Goal: Task Accomplishment & Management: Manage account settings

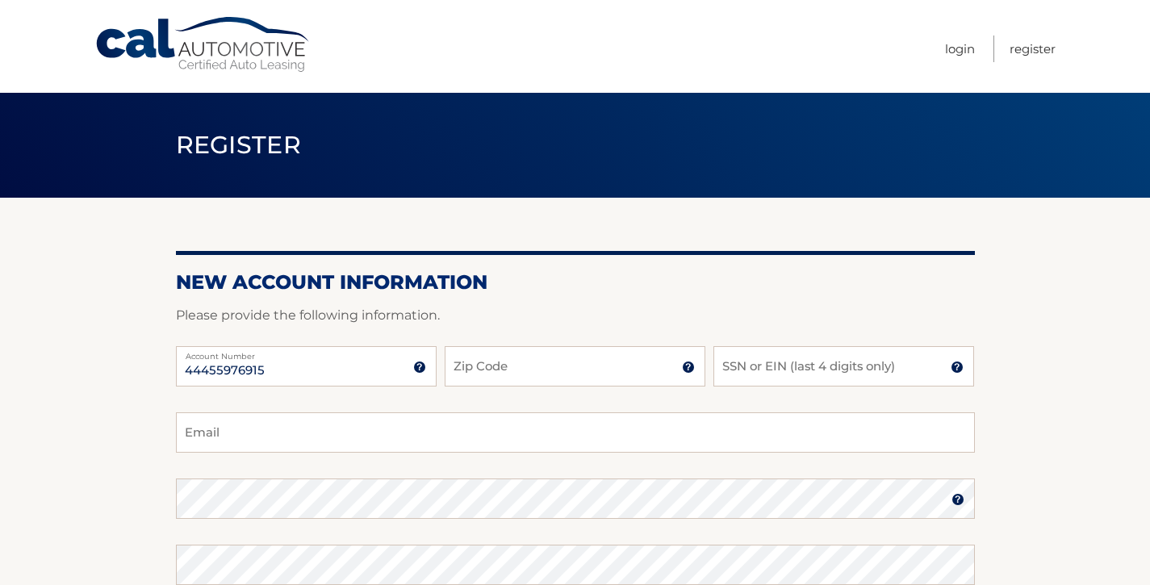
type input "44455976915"
click at [500, 375] on input "Zip Code" at bounding box center [575, 366] width 261 height 40
type input "07501"
type input "[EMAIL_ADDRESS][DOMAIN_NAME]"
type input "07501"
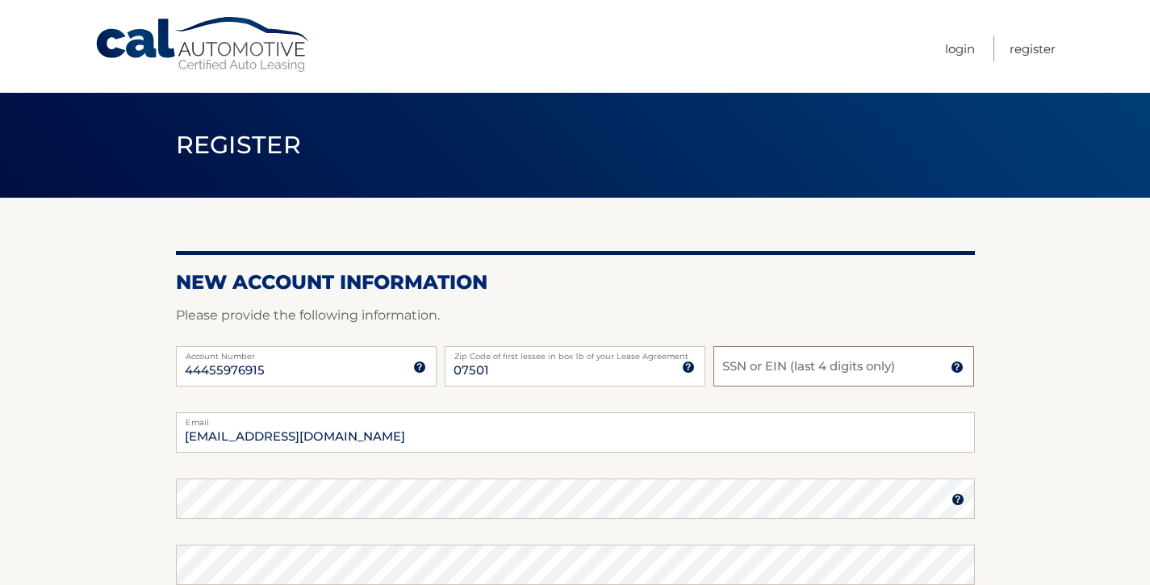
click at [828, 370] on input "SSN or EIN (last 4 digits only)" at bounding box center [844, 366] width 261 height 40
type input "0810"
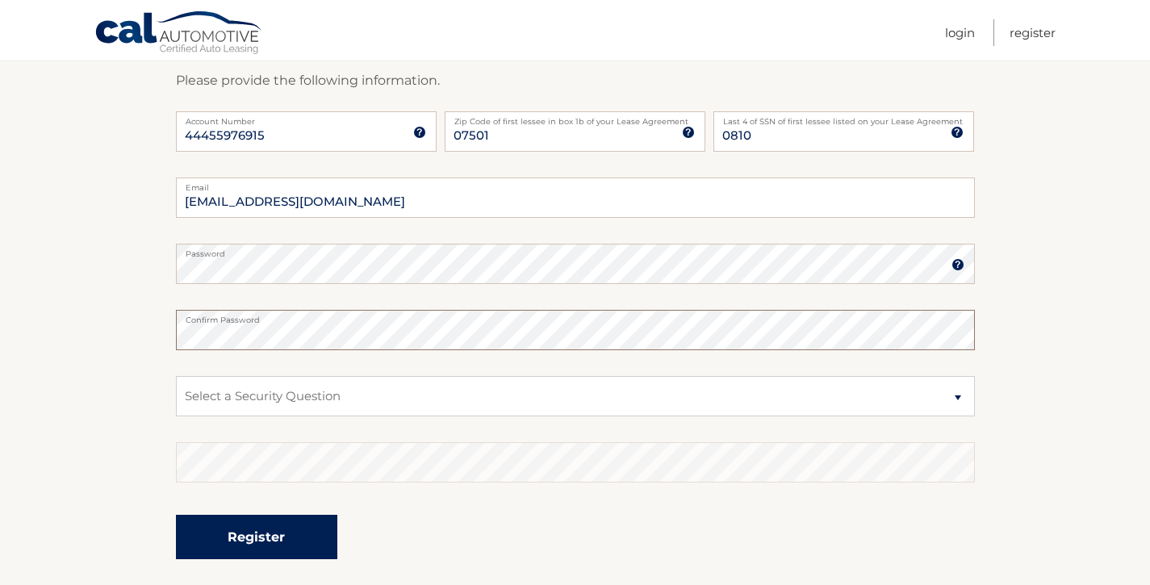
scroll to position [247, 0]
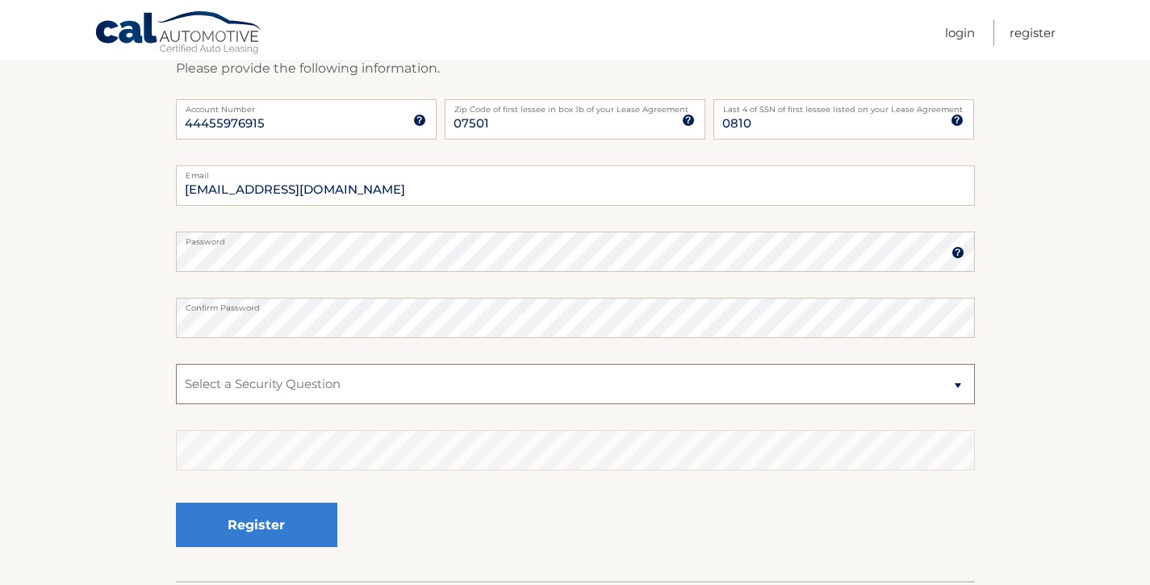
click at [280, 381] on select "Select a Security Question What was the name of your elementary school? What is…" at bounding box center [575, 384] width 799 height 40
select select "4"
click at [176, 364] on select "Select a Security Question What was the name of your elementary school? What is…" at bounding box center [575, 384] width 799 height 40
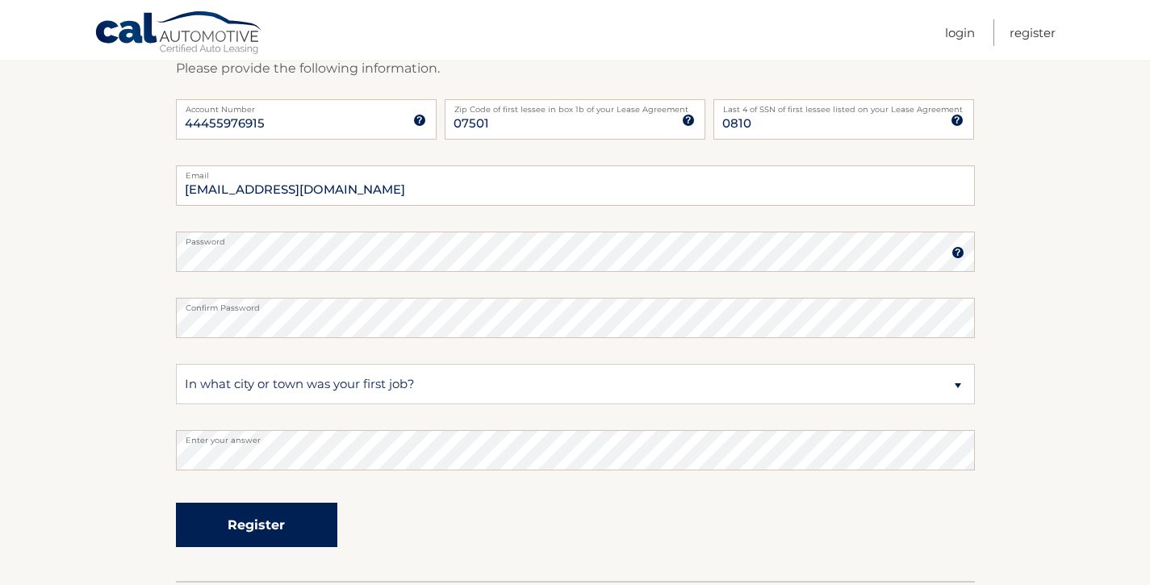
click at [249, 523] on button "Register" at bounding box center [256, 525] width 161 height 44
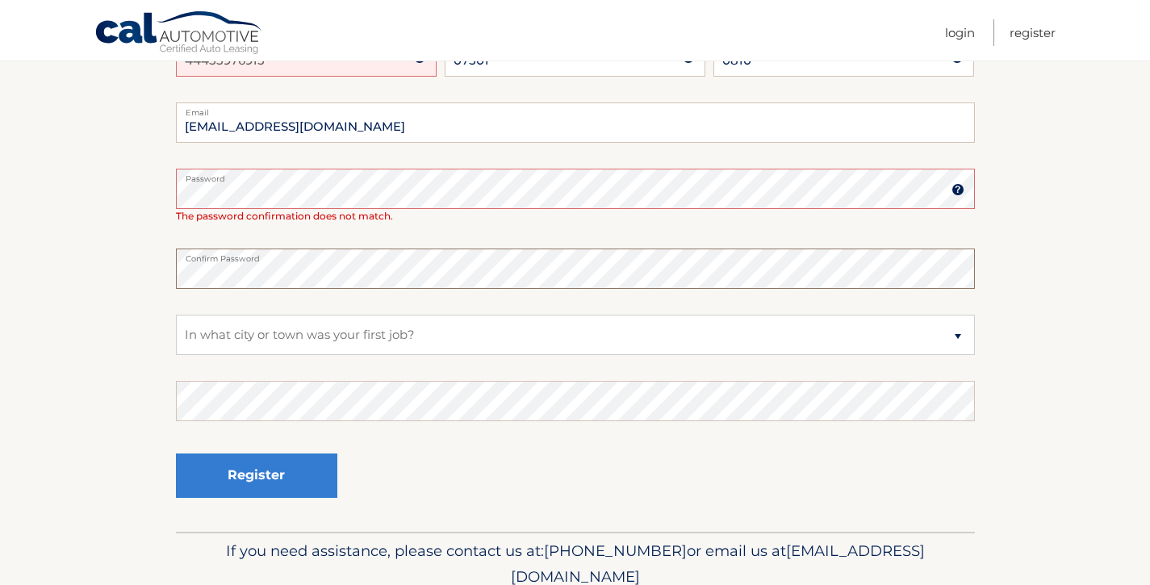
scroll to position [372, 0]
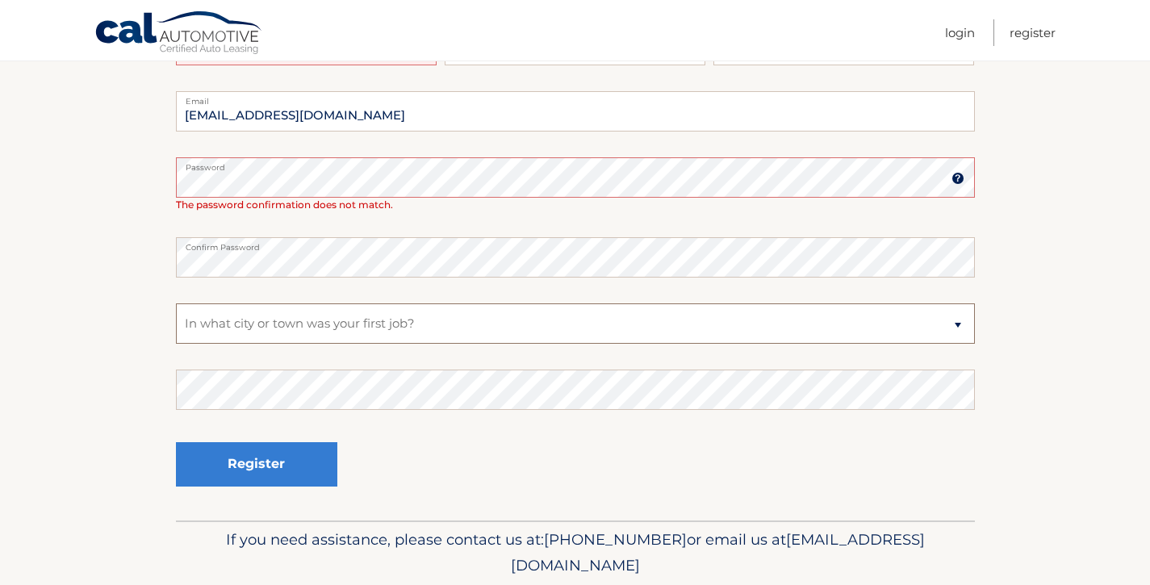
click at [236, 321] on select "Select a Security Question What was the name of your elementary school? What is…" at bounding box center [575, 323] width 799 height 40
click at [176, 303] on select "Select a Security Question What was the name of your elementary school? What is…" at bounding box center [575, 323] width 799 height 40
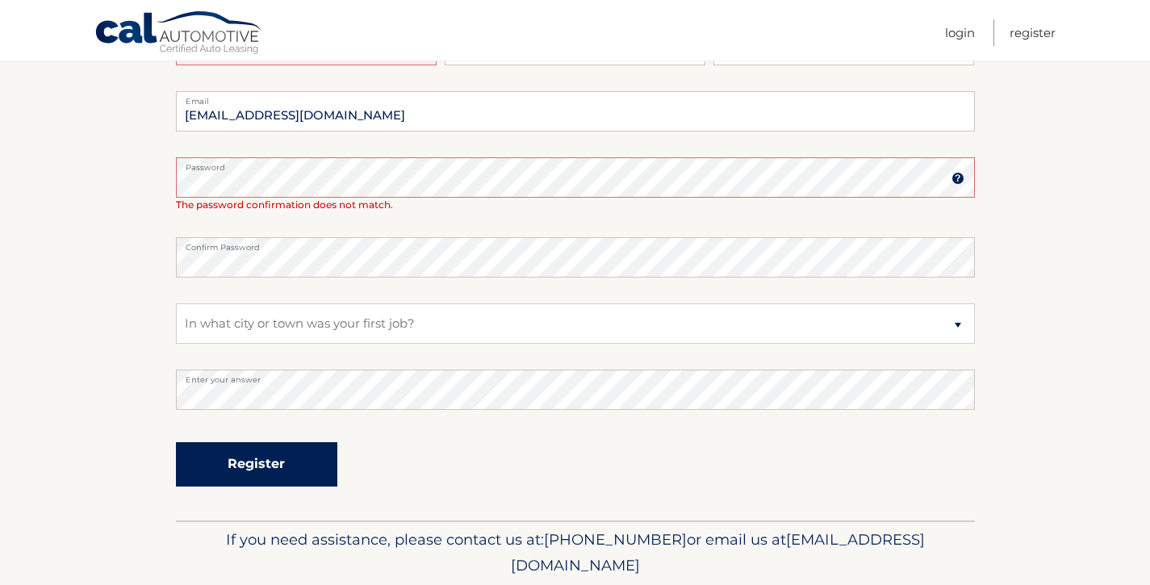
click at [264, 458] on button "Register" at bounding box center [256, 464] width 161 height 44
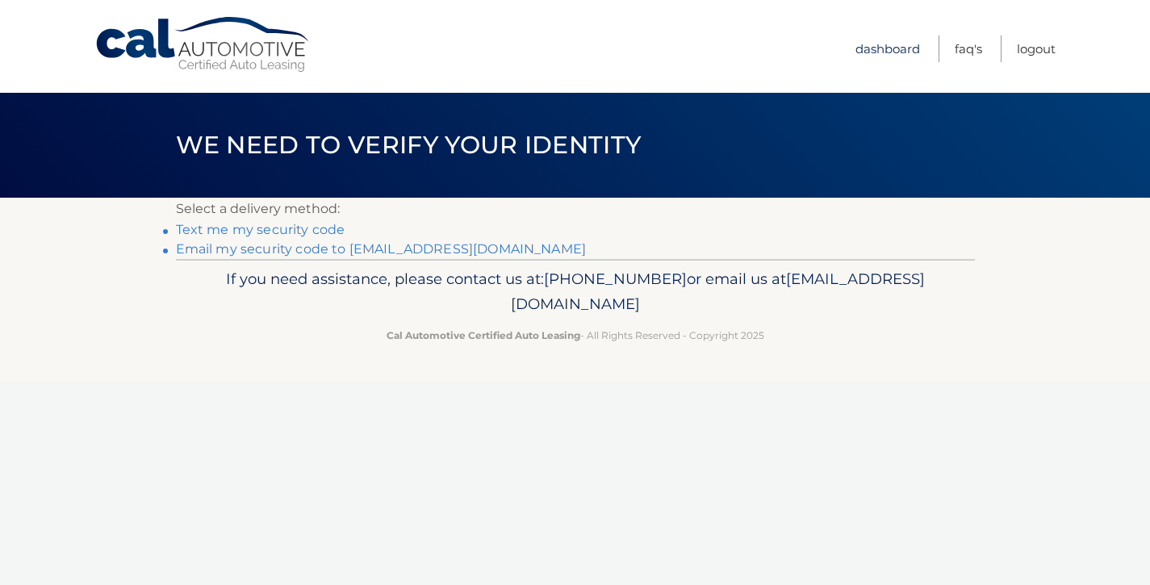
click at [900, 48] on link "Dashboard" at bounding box center [888, 49] width 65 height 27
click at [894, 46] on link "Dashboard" at bounding box center [888, 49] width 65 height 27
click at [303, 227] on link "Text me my security code" at bounding box center [261, 229] width 170 height 15
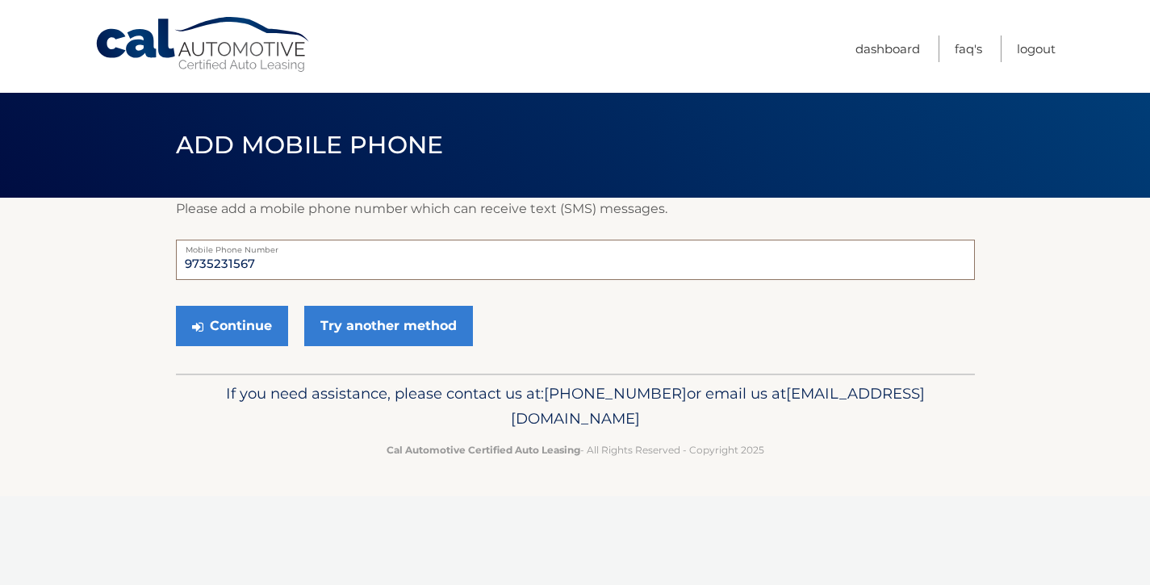
drag, startPoint x: 270, startPoint y: 264, endPoint x: 149, endPoint y: 266, distance: 120.3
click at [149, 266] on section "Please add a mobile phone number which can receive text (SMS) messages. 9735231…" at bounding box center [575, 286] width 1150 height 176
type input "9736665533"
click at [221, 328] on button "Continue" at bounding box center [232, 326] width 112 height 40
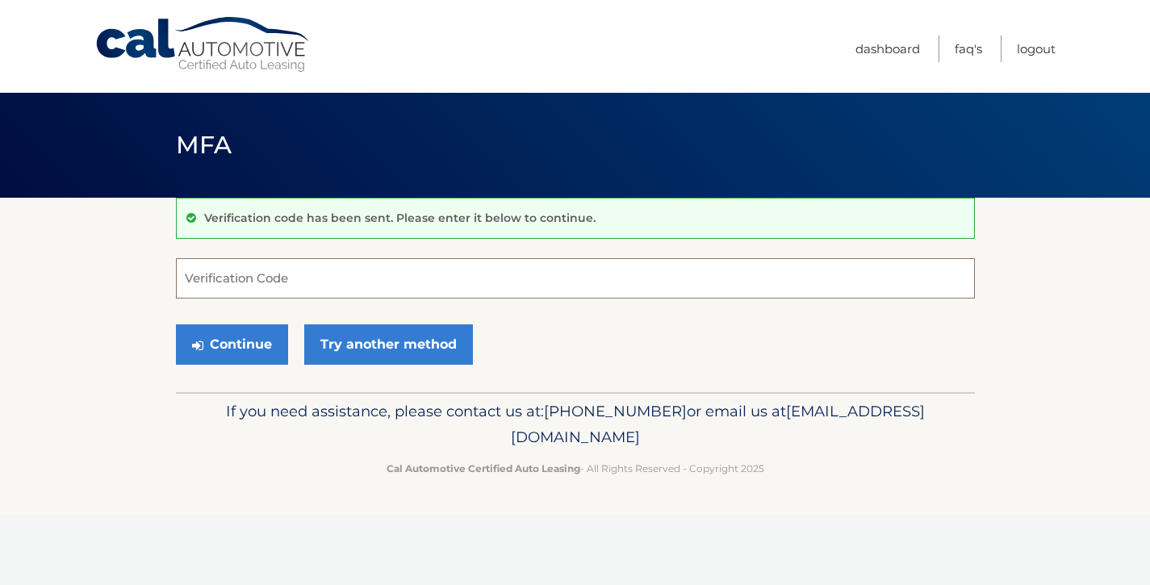
click at [234, 278] on input "Verification Code" at bounding box center [575, 278] width 799 height 40
type input "382270"
click at [238, 349] on button "Continue" at bounding box center [232, 344] width 112 height 40
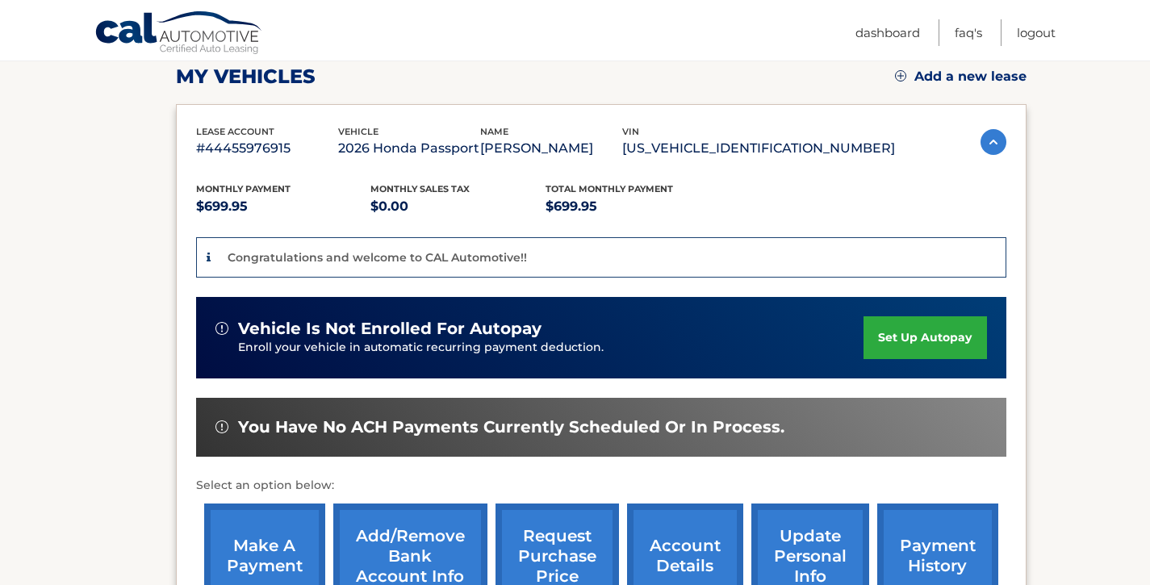
scroll to position [236, 0]
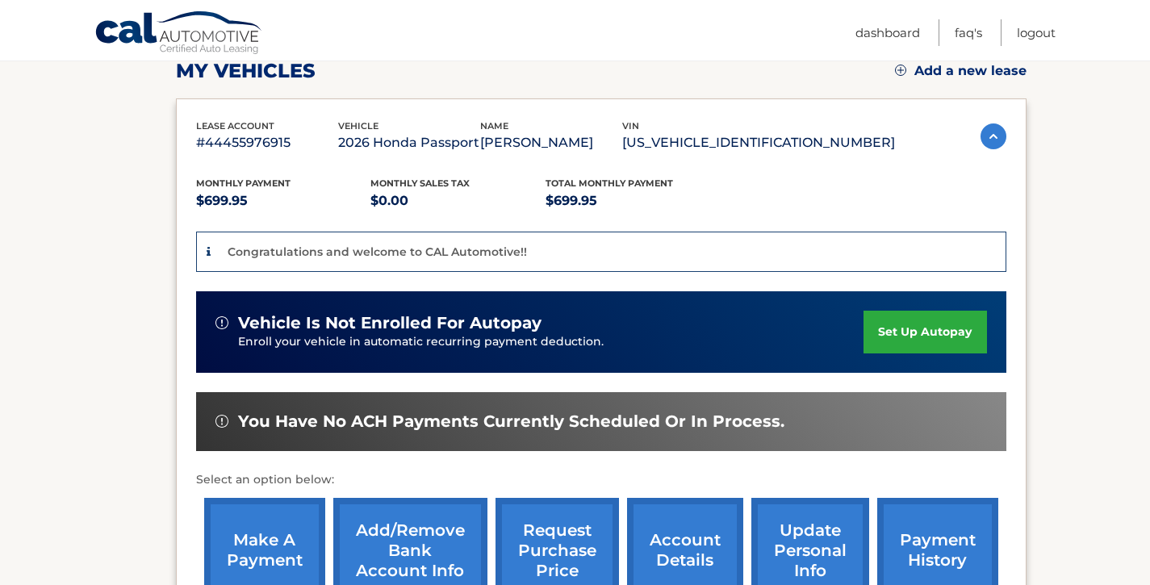
click at [924, 331] on link "set up autopay" at bounding box center [925, 332] width 123 height 43
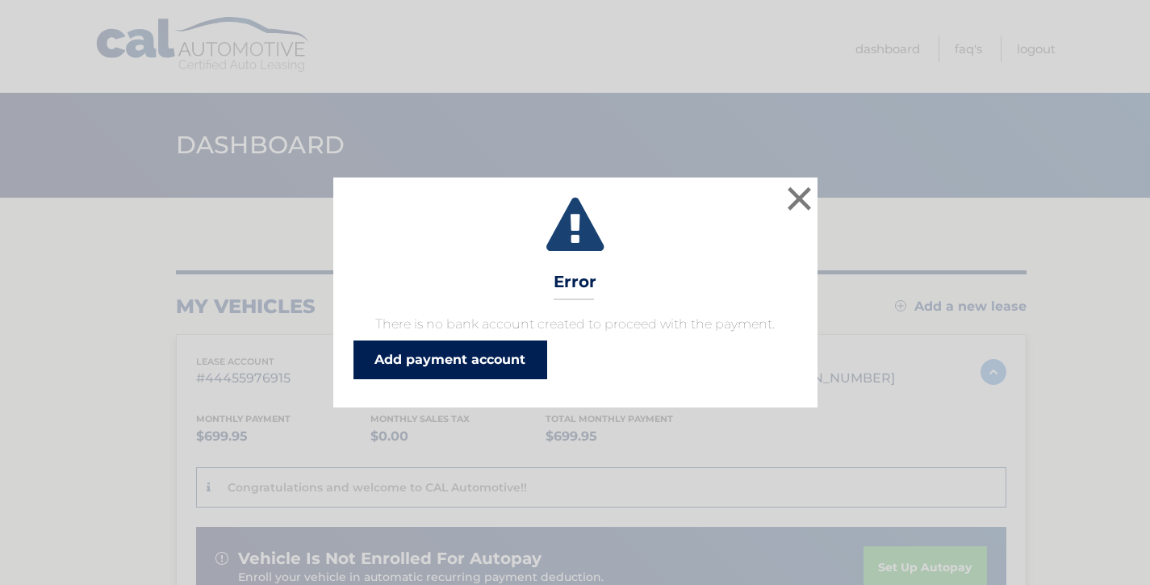
click at [516, 358] on link "Add payment account" at bounding box center [451, 360] width 194 height 39
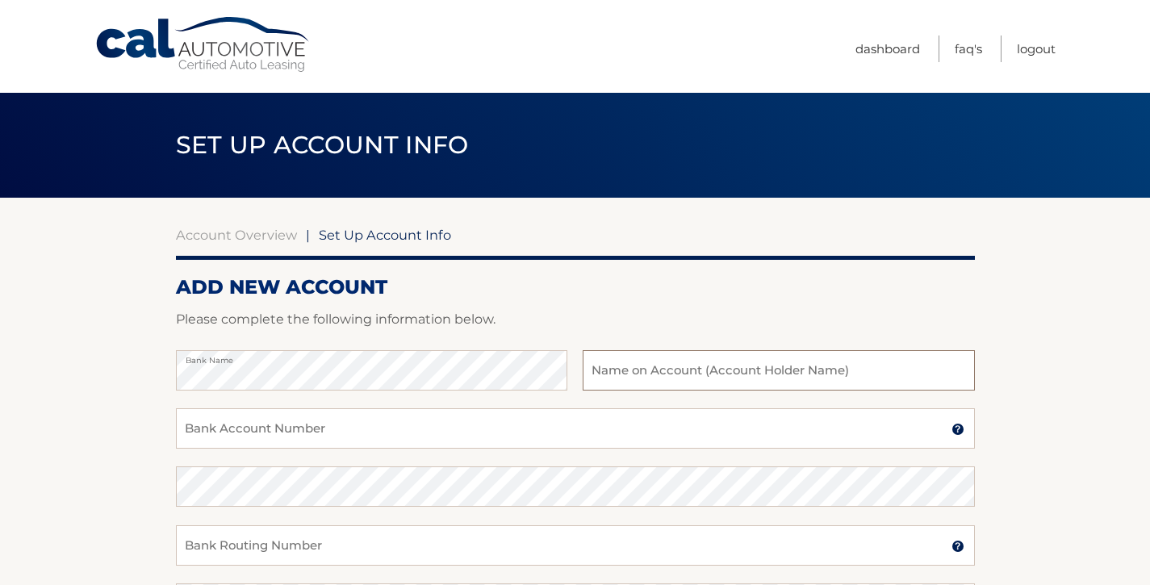
click at [680, 372] on input "text" at bounding box center [778, 370] width 391 height 40
type input "L"
type input "[DEMOGRAPHIC_DATA] of Healing"
click at [417, 436] on input "Bank Account Number" at bounding box center [575, 428] width 799 height 40
type input "381012487466"
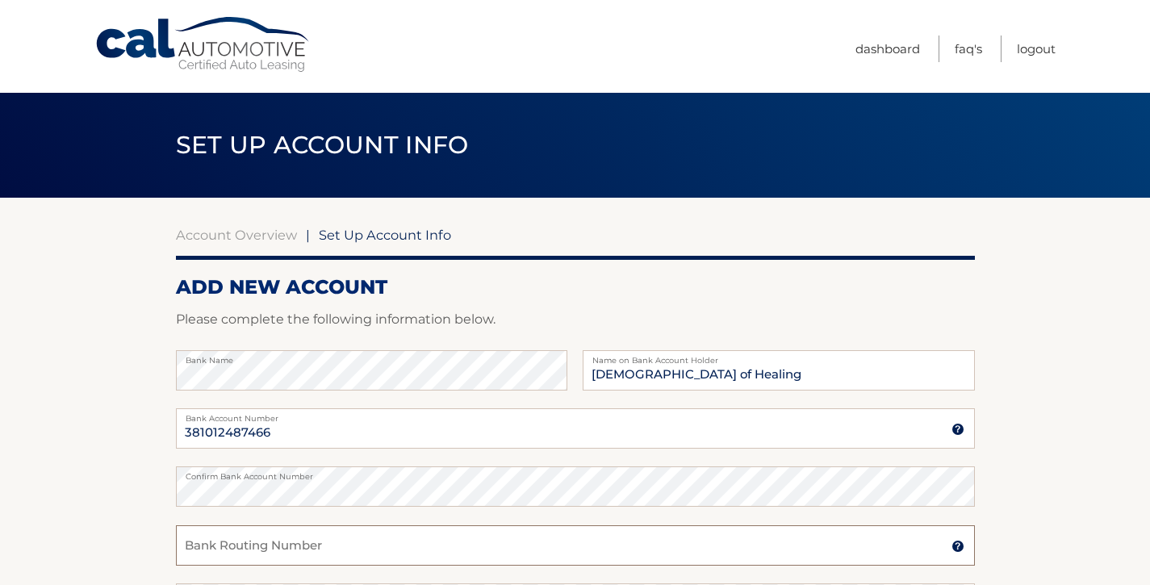
click at [322, 550] on input "Bank Routing Number" at bounding box center [575, 545] width 799 height 40
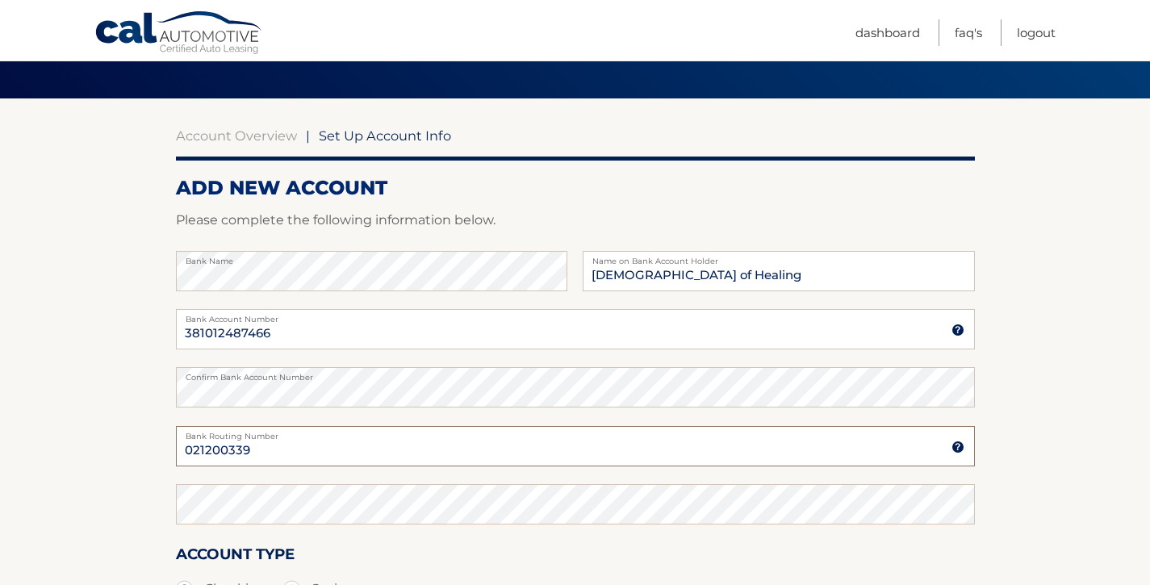
scroll to position [102, 0]
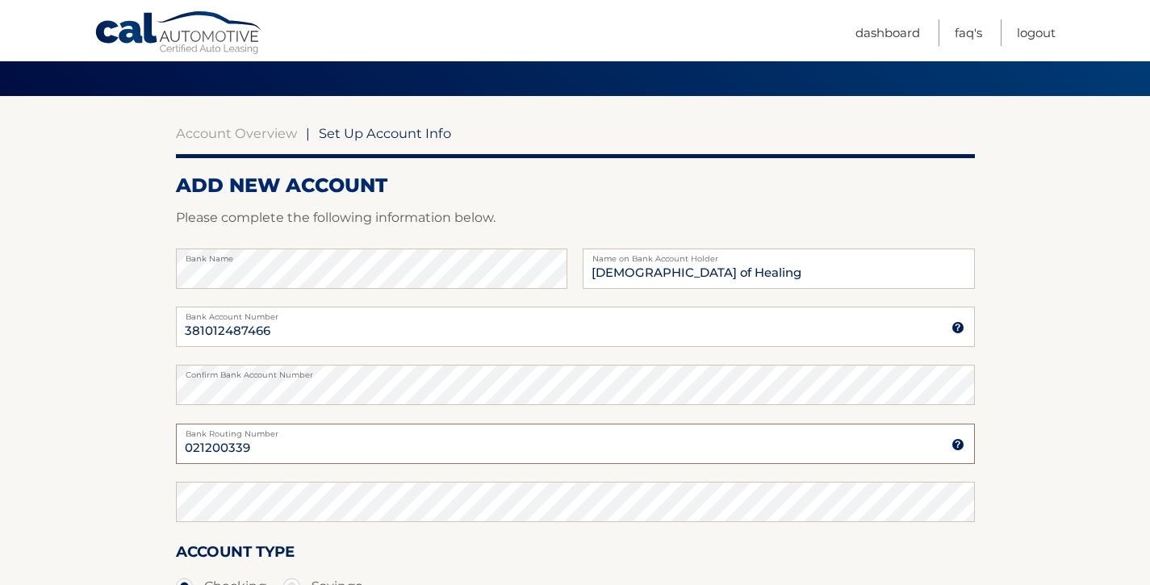
type input "021200339"
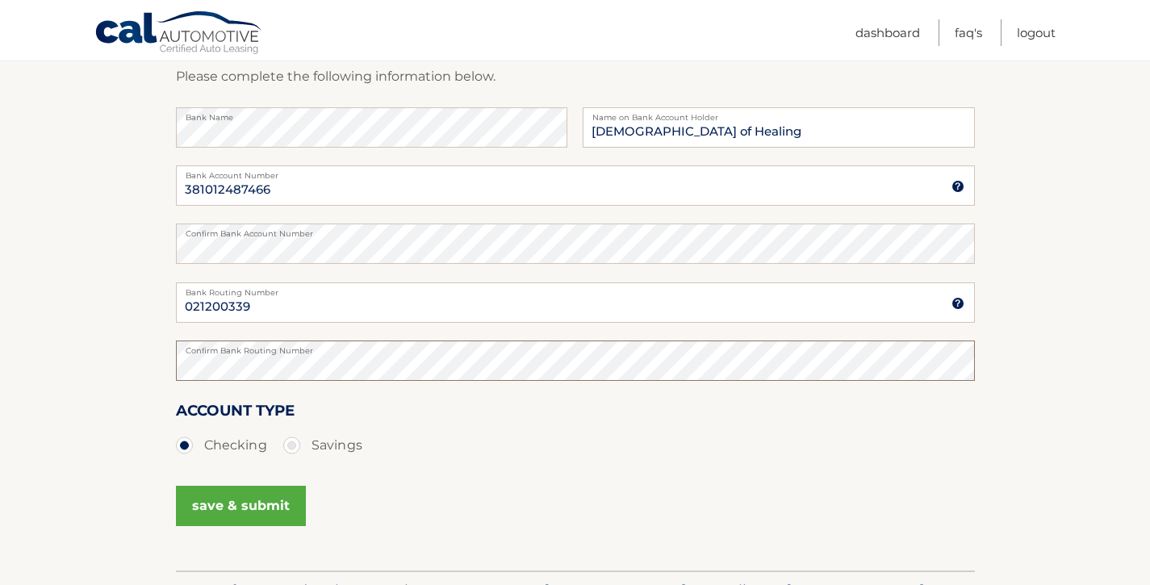
scroll to position [246, 0]
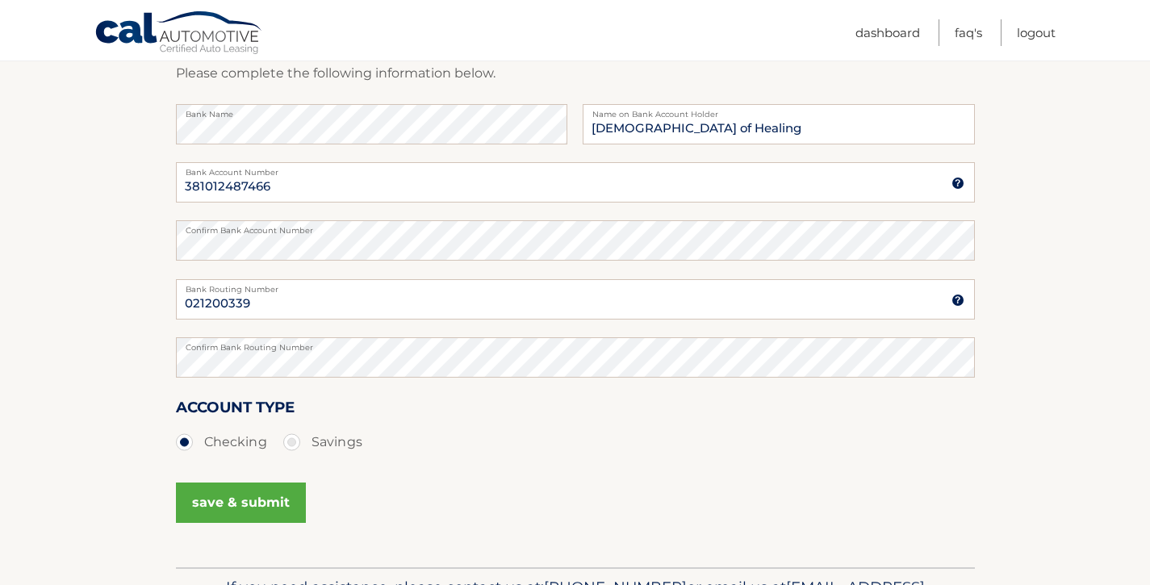
click at [268, 500] on button "save & submit" at bounding box center [241, 503] width 130 height 40
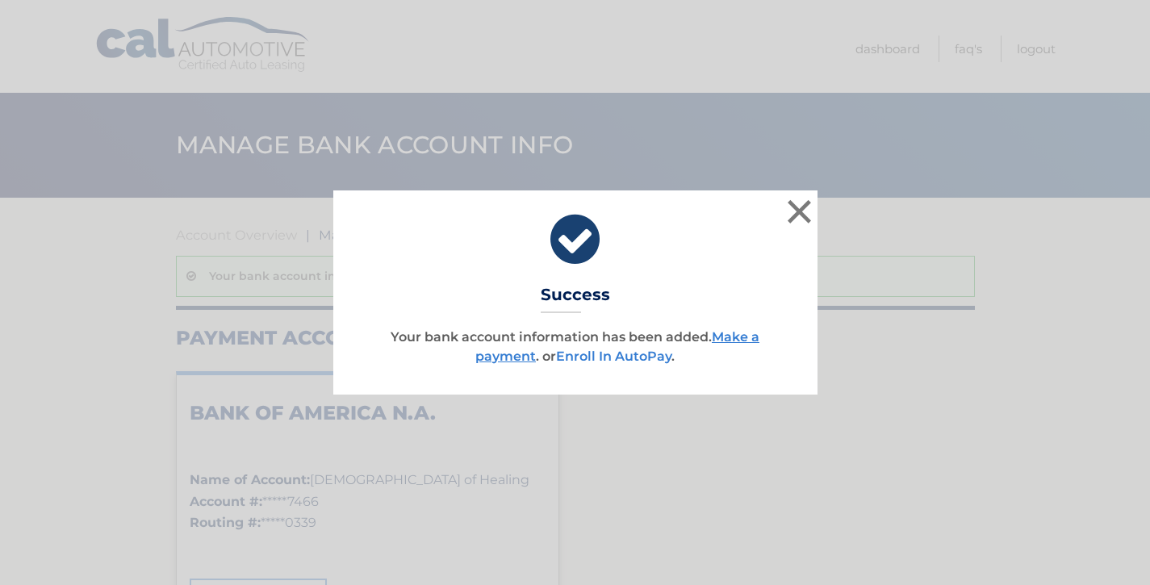
click at [629, 358] on link "Enroll In AutoPay" at bounding box center [613, 356] width 115 height 15
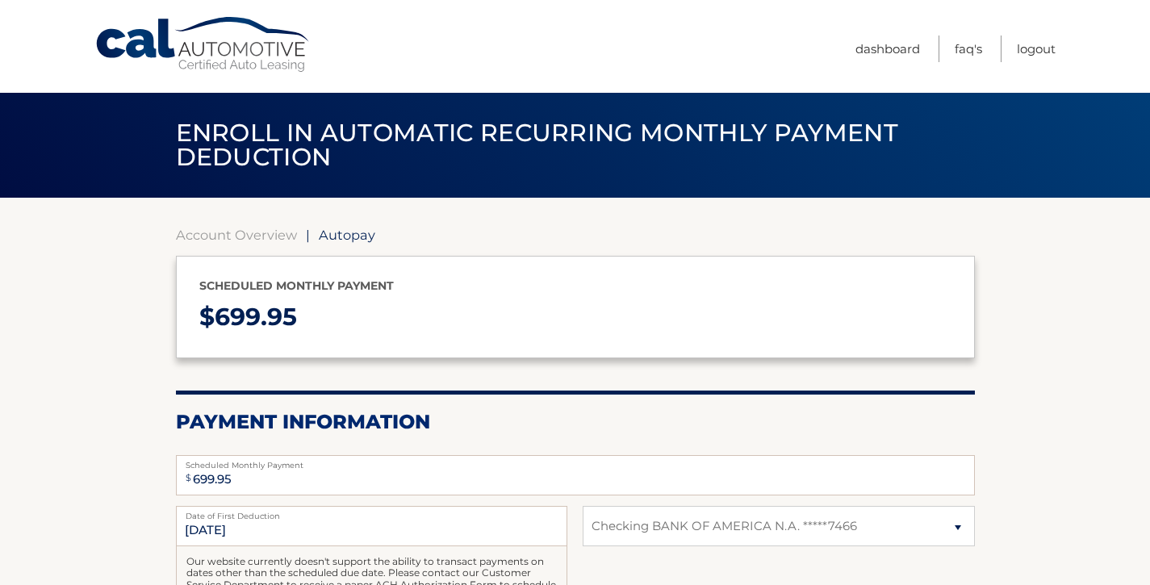
select select "N2UzZWU3MDItN2ZmOC00ZTZlLWJkYjgtYjY0NGE1OTk0Mjlh"
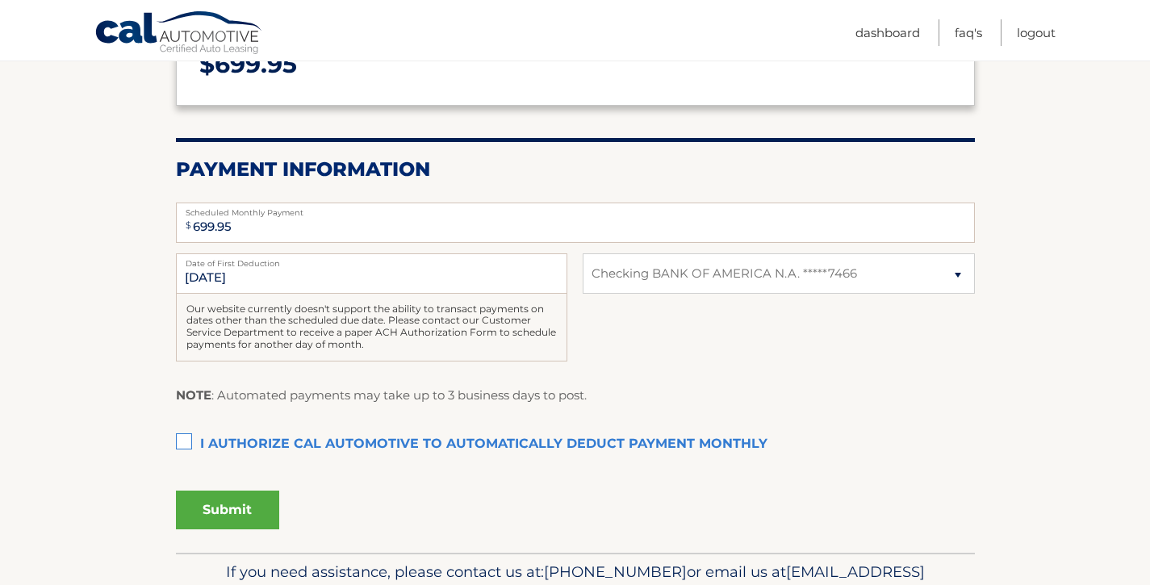
scroll to position [267, 0]
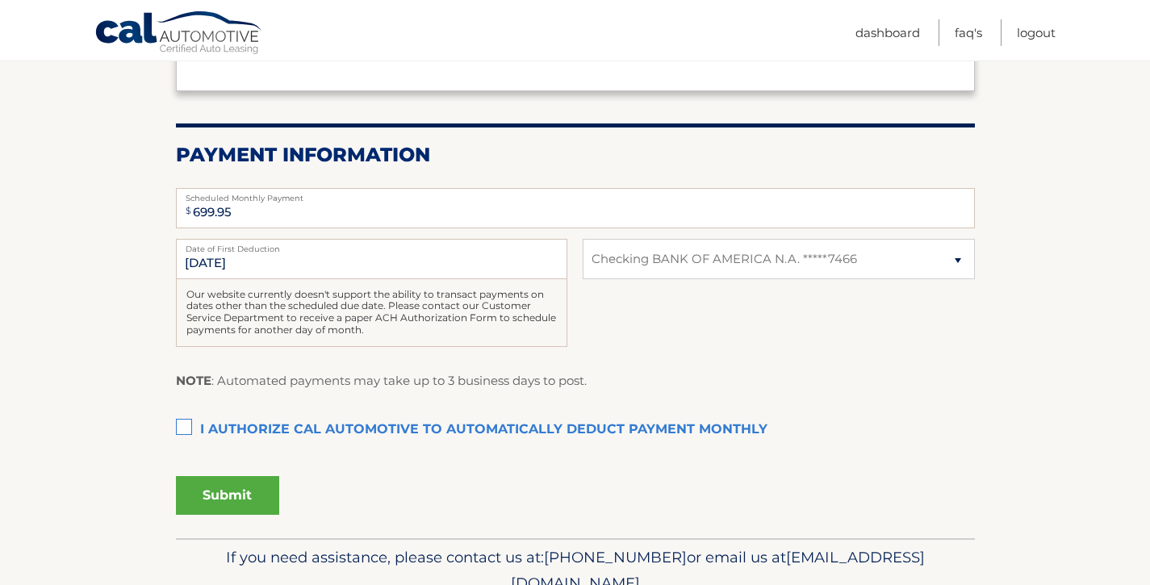
click at [188, 429] on label "I authorize cal automotive to automatically deduct payment monthly This checkbo…" at bounding box center [575, 430] width 799 height 32
click at [0, 0] on input "I authorize cal automotive to automatically deduct payment monthly This checkbo…" at bounding box center [0, 0] width 0 height 0
click at [226, 495] on button "Submit" at bounding box center [227, 495] width 103 height 39
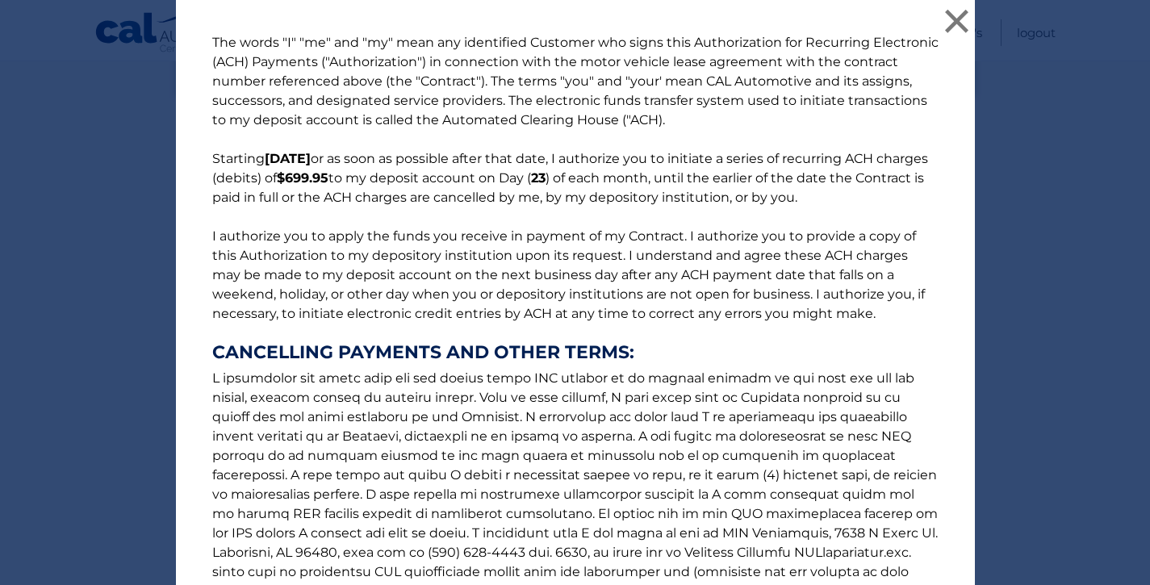
scroll to position [196, 0]
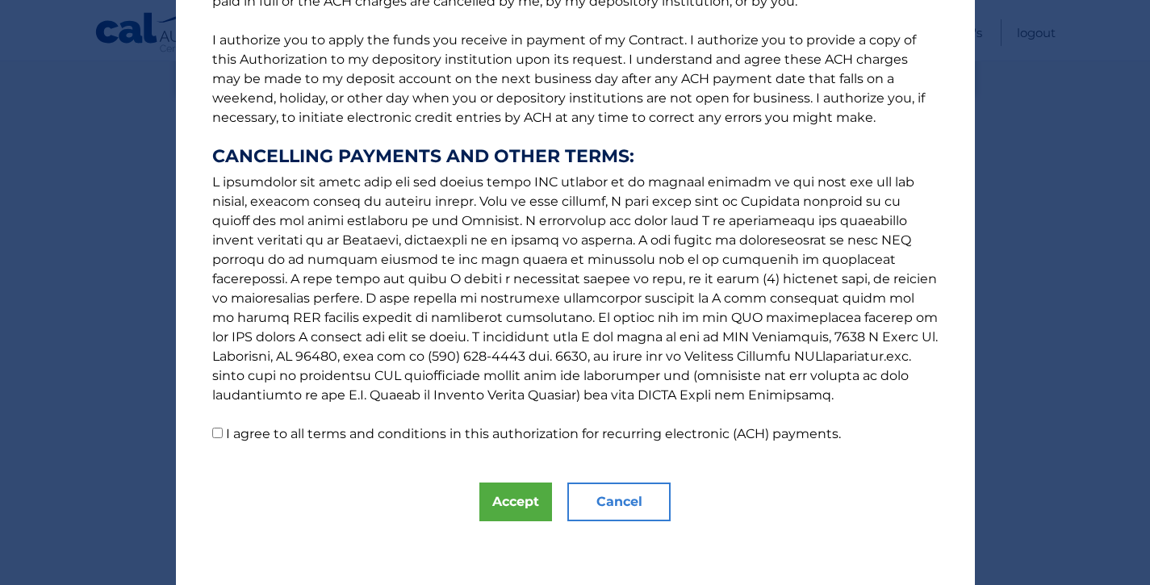
click at [218, 432] on input "I agree to all terms and conditions in this authorization for recurring electro…" at bounding box center [217, 433] width 10 height 10
checkbox input "true"
click at [507, 496] on button "Accept" at bounding box center [515, 502] width 73 height 39
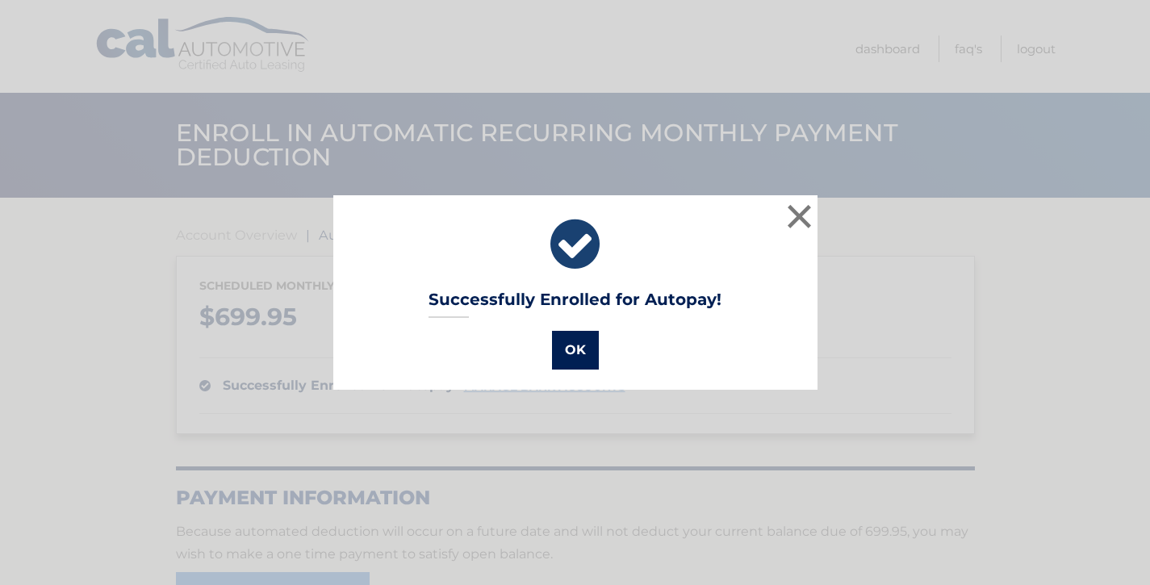
click at [580, 351] on button "OK" at bounding box center [575, 350] width 47 height 39
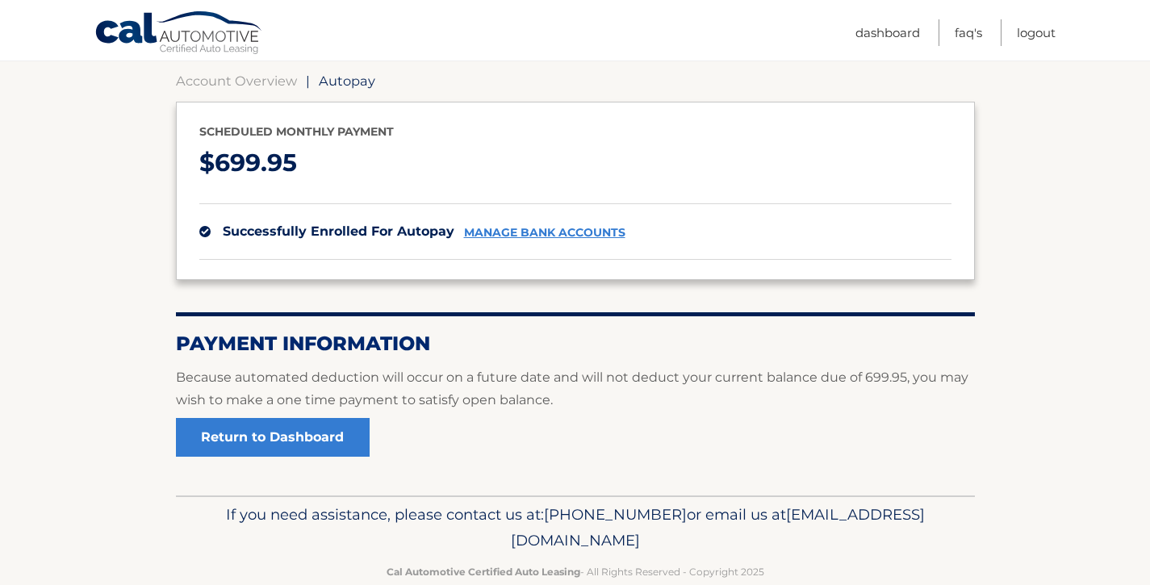
scroll to position [187, 0]
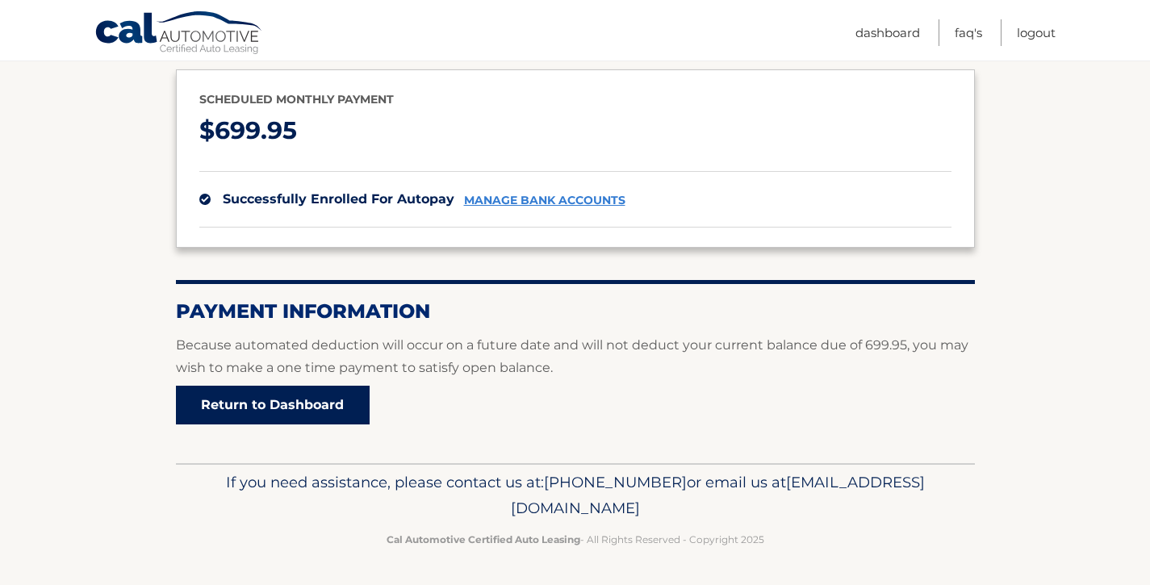
click at [291, 408] on link "Return to Dashboard" at bounding box center [273, 405] width 194 height 39
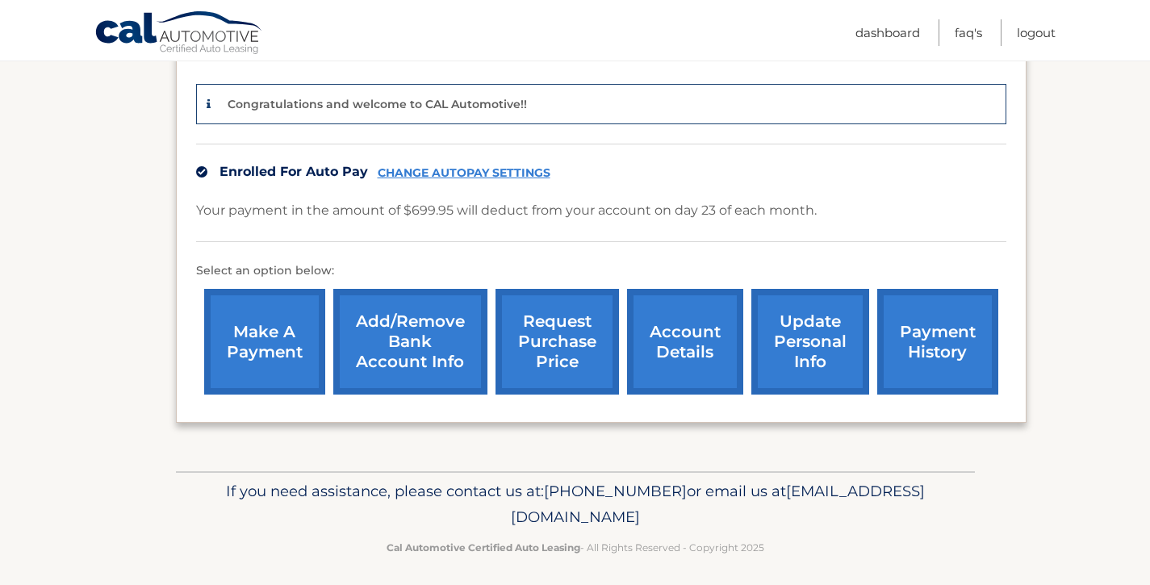
scroll to position [385, 0]
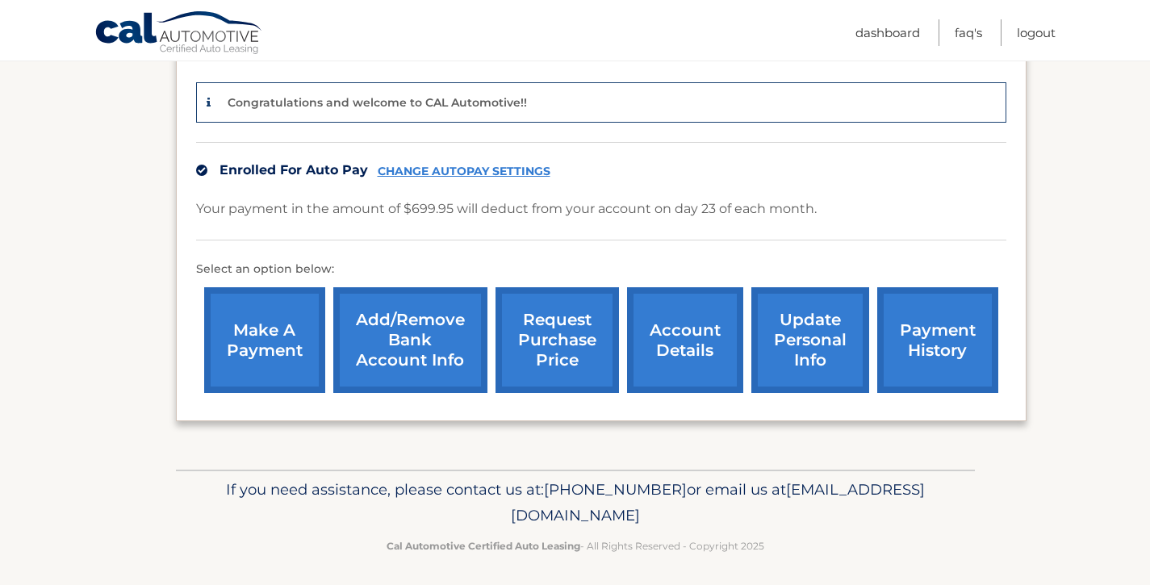
click at [676, 345] on link "account details" at bounding box center [685, 340] width 116 height 106
